Goal: Information Seeking & Learning: Find specific fact

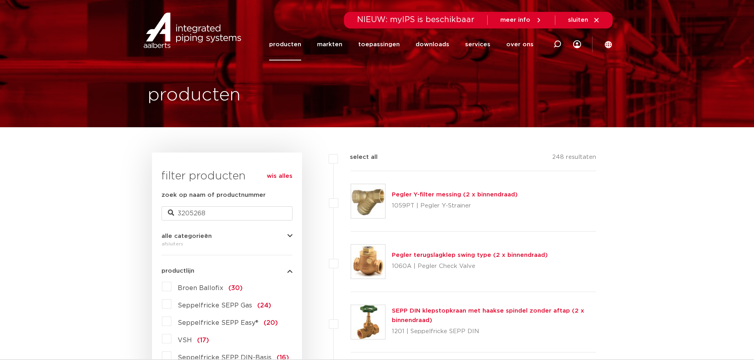
type input "3205268"
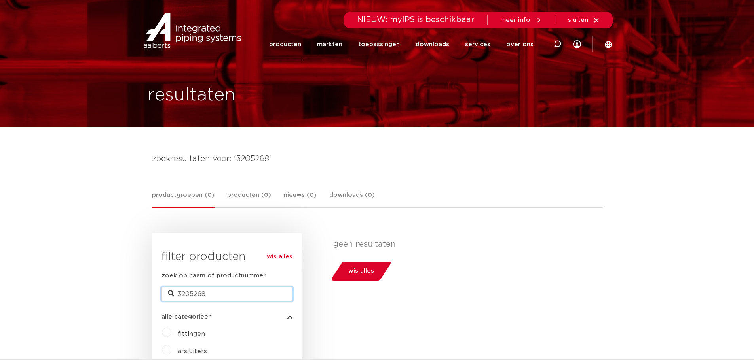
drag, startPoint x: 211, startPoint y: 293, endPoint x: 143, endPoint y: 299, distance: 68.0
type input "f10638"
click at [299, 46] on link "producten" at bounding box center [285, 44] width 32 height 32
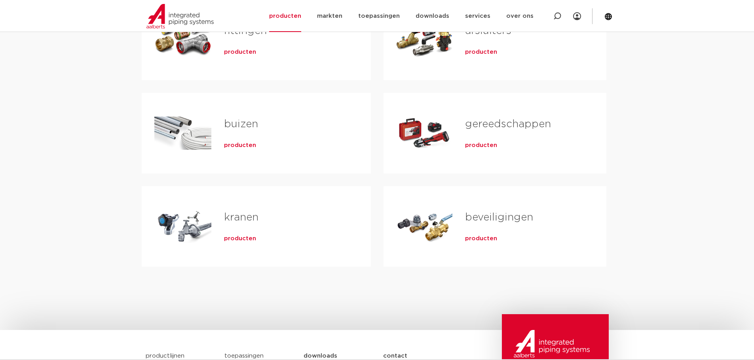
click at [236, 220] on link "kranen" at bounding box center [241, 217] width 34 height 10
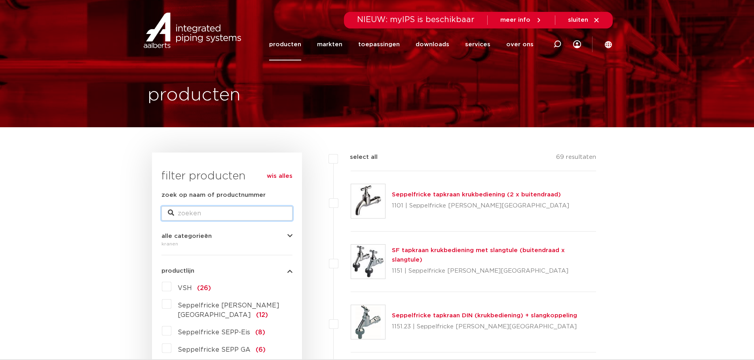
click at [214, 214] on input "zoek op naam of productnummer" at bounding box center [226, 214] width 131 height 14
type input "3205268"
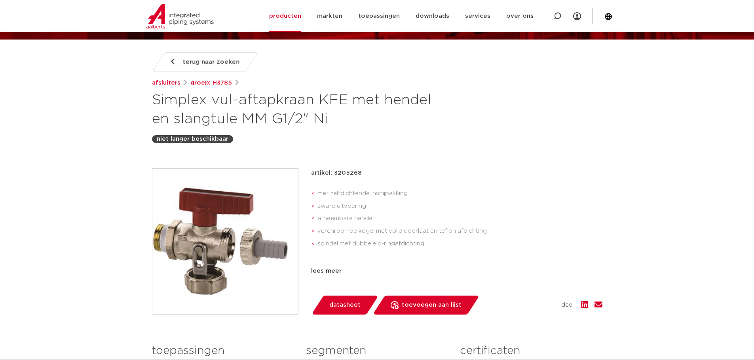
scroll to position [79, 0]
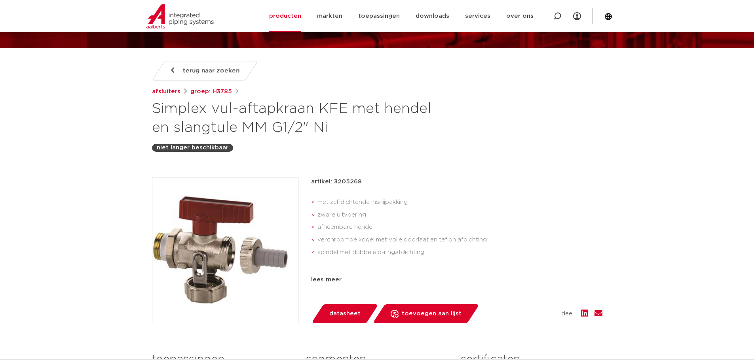
click at [330, 280] on div "lees meer" at bounding box center [456, 279] width 291 height 9
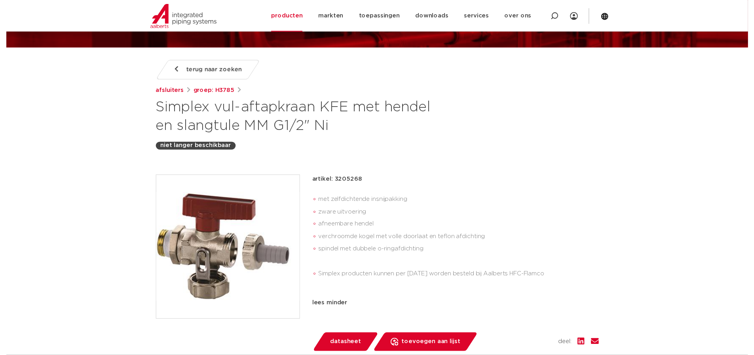
scroll to position [119, 0]
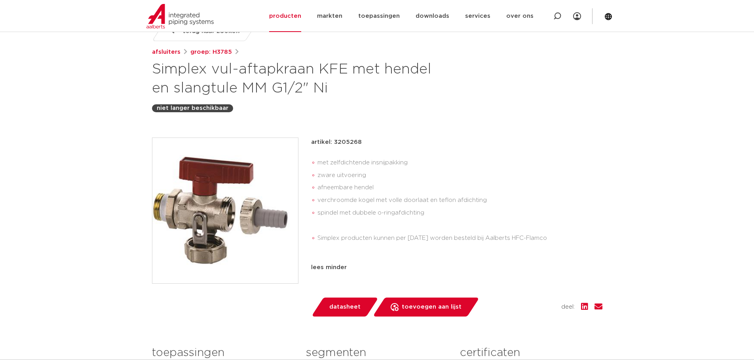
click at [335, 305] on span "datasheet" at bounding box center [344, 307] width 31 height 13
